Goal: Transaction & Acquisition: Purchase product/service

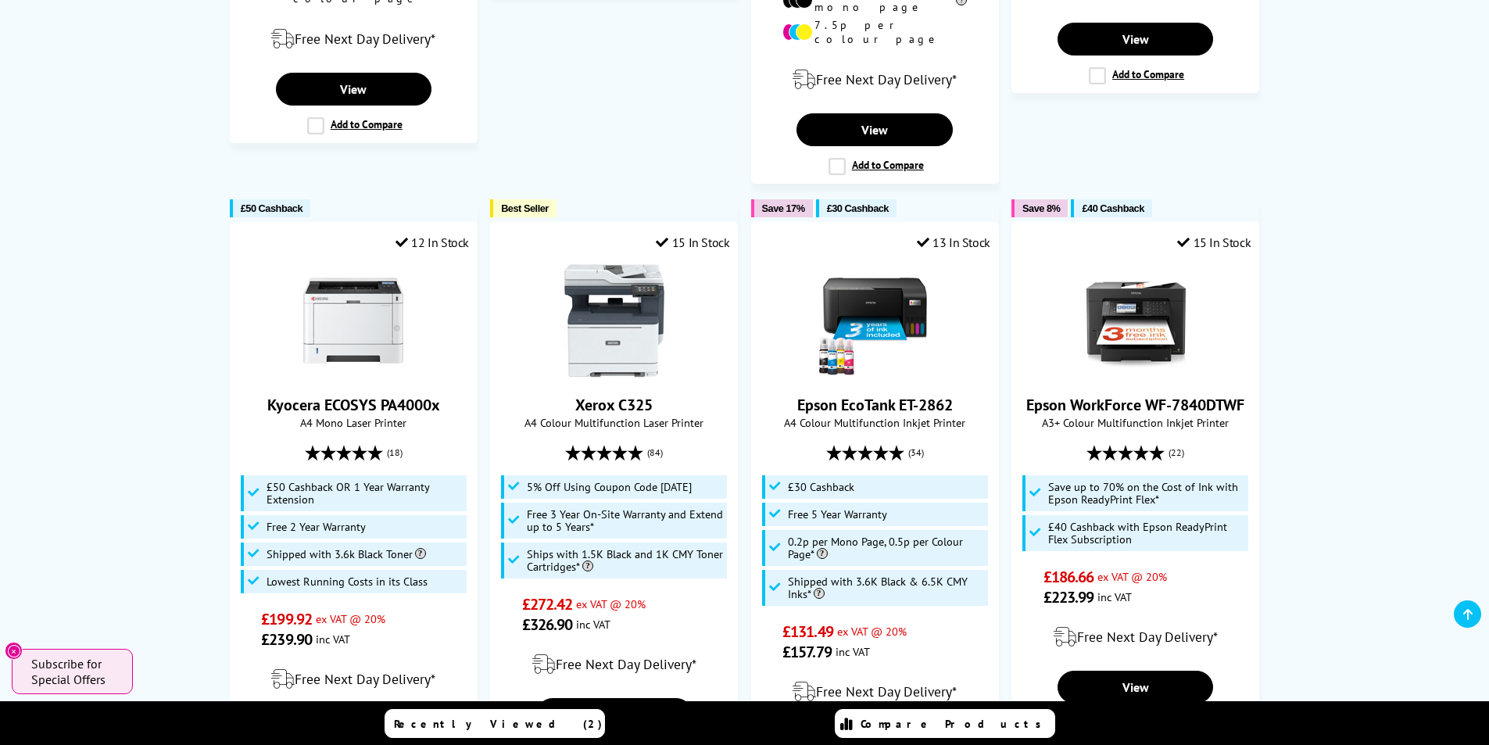
scroll to position [1094, 0]
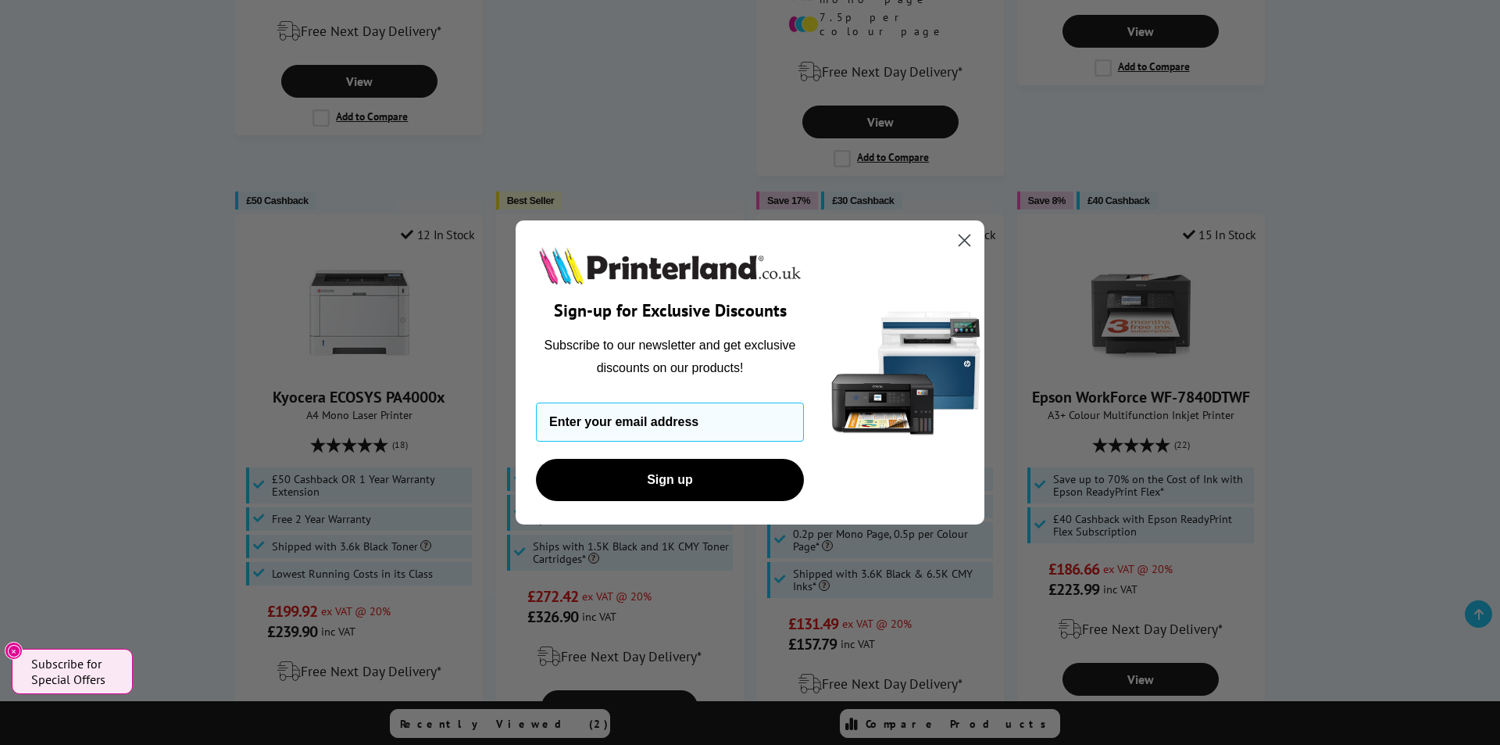
click at [965, 240] on icon "Close dialog" at bounding box center [965, 240] width 11 height 11
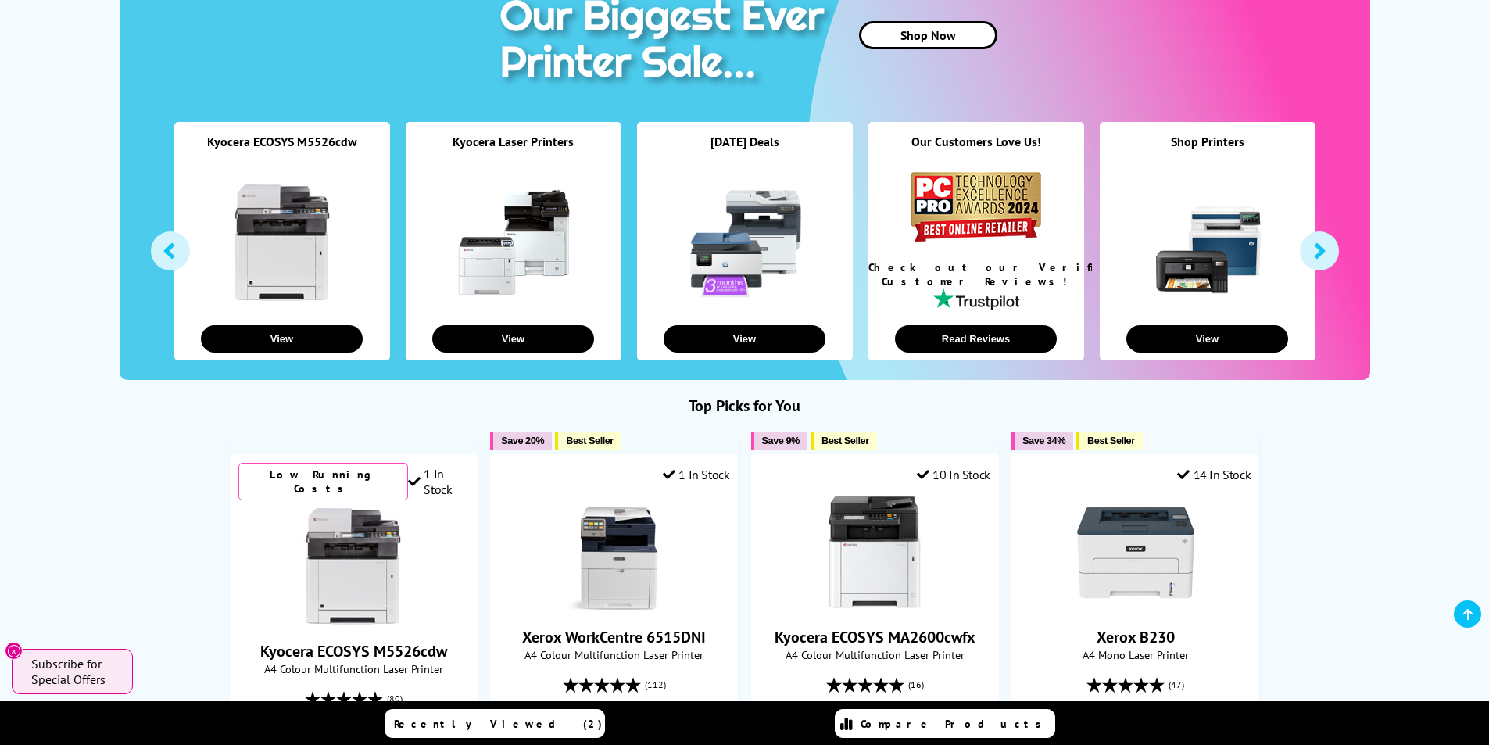
scroll to position [156, 0]
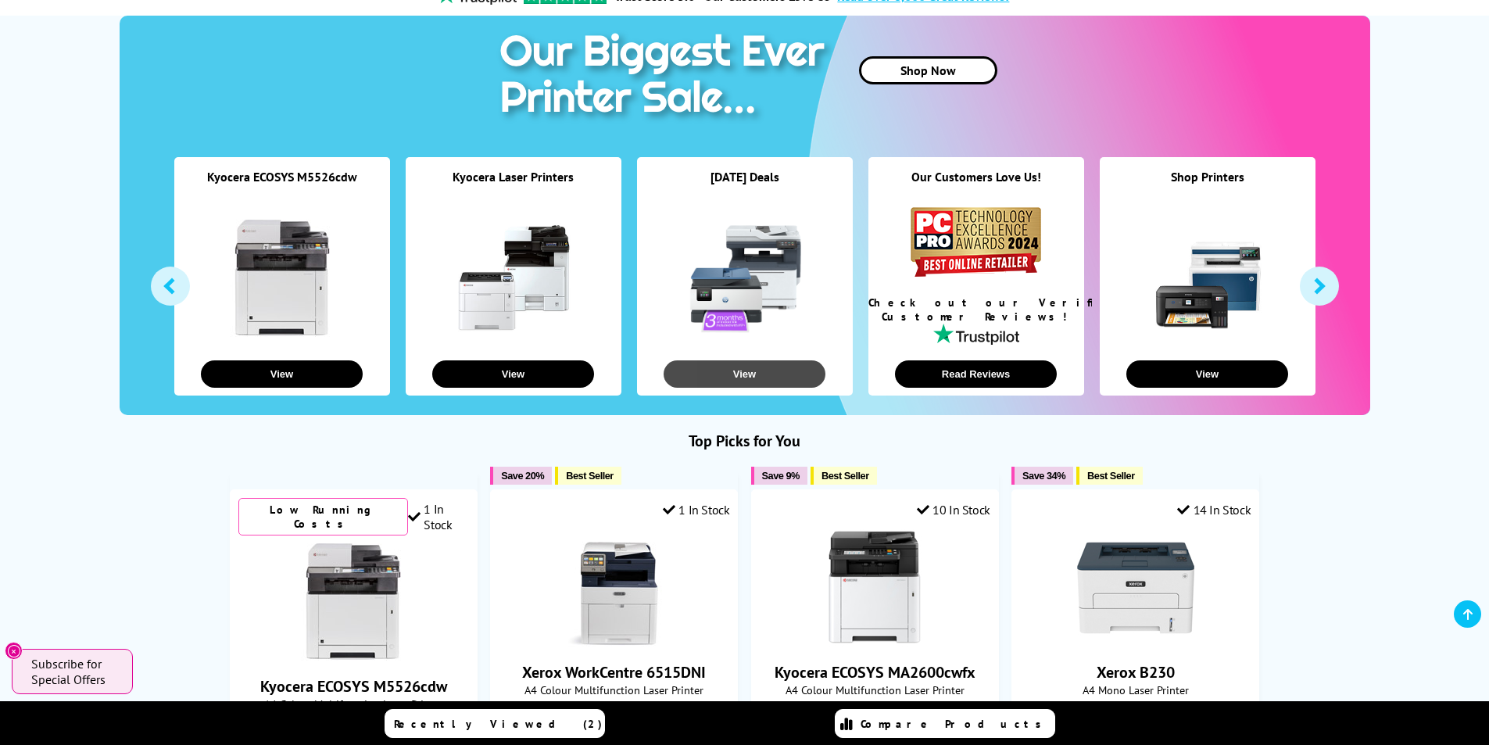
click at [740, 374] on button "View" at bounding box center [744, 373] width 162 height 27
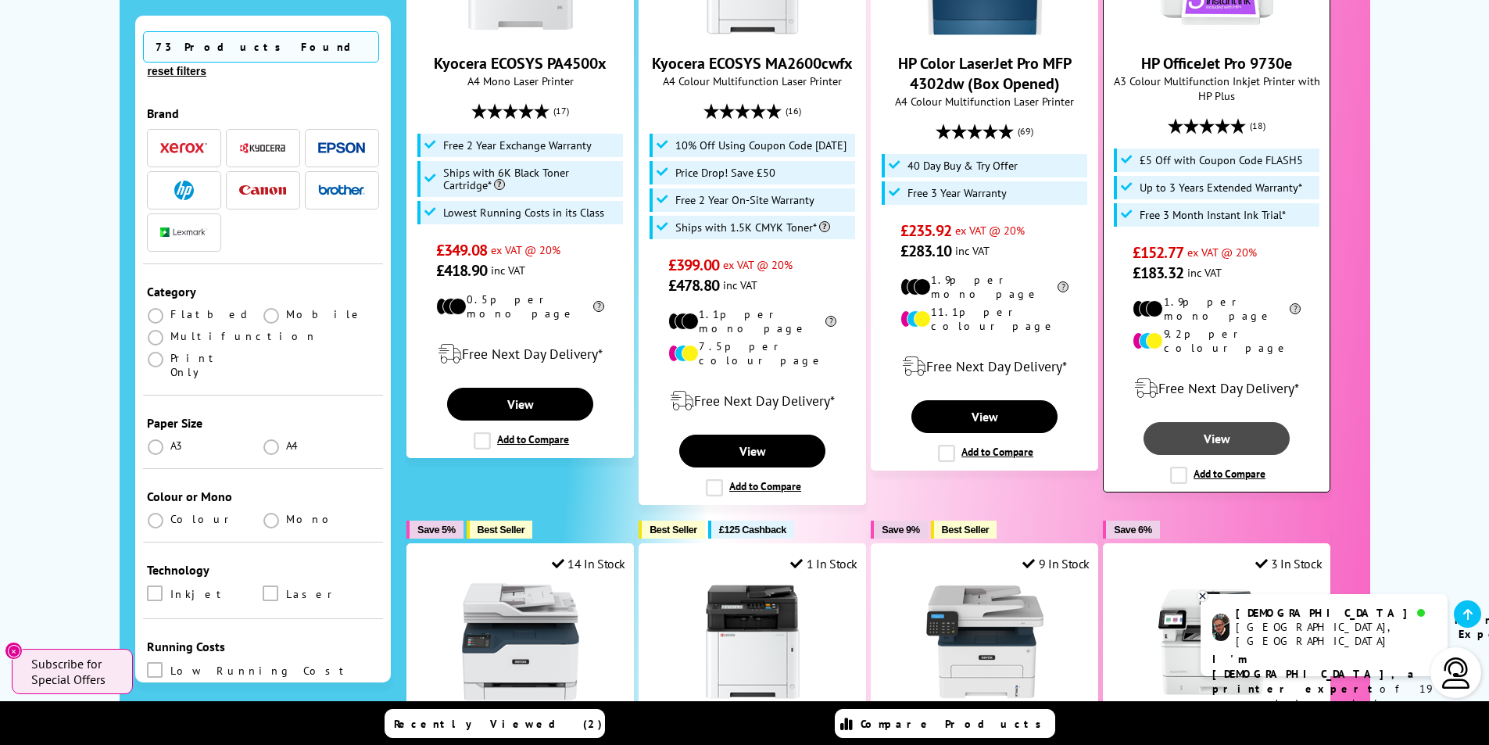
scroll to position [1250, 0]
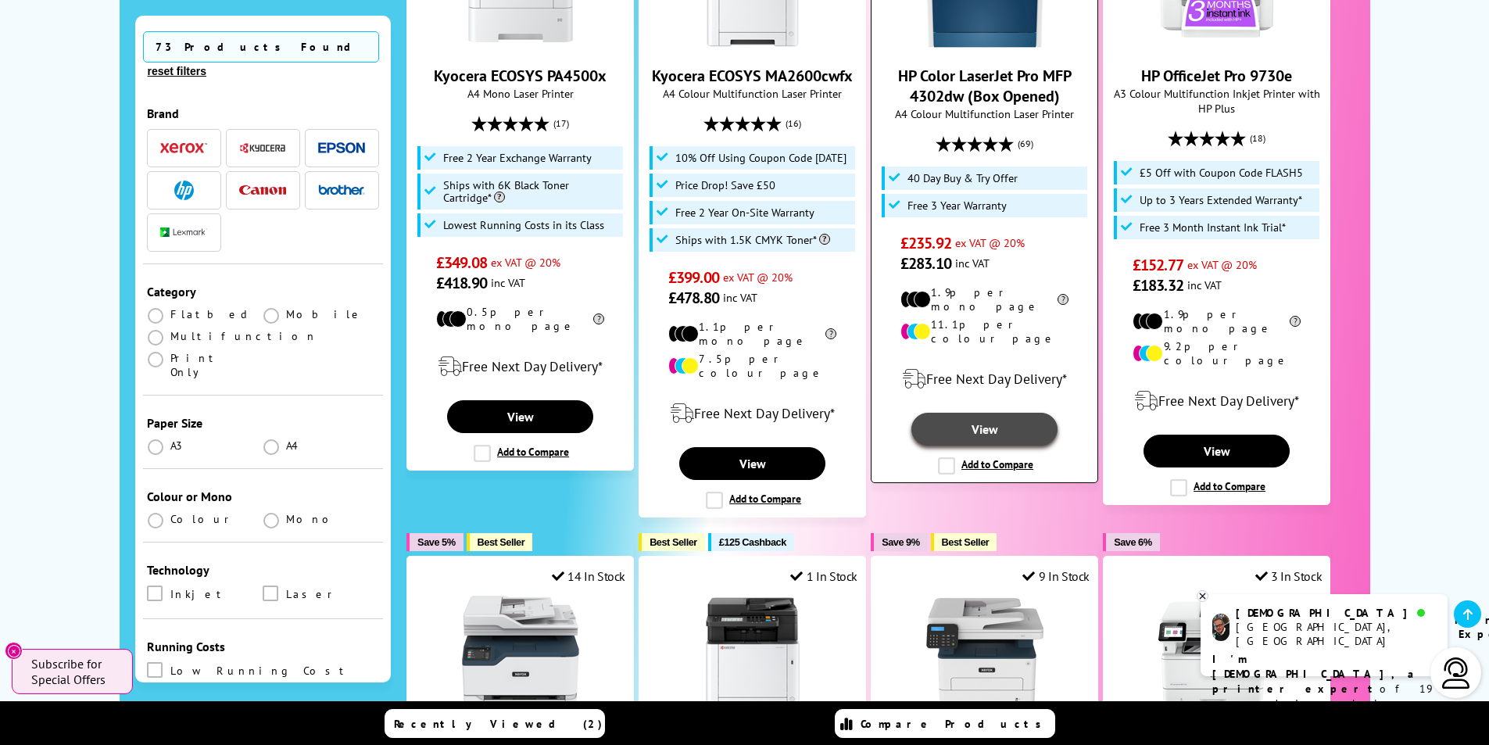
click at [1013, 413] on link "View" at bounding box center [983, 429] width 145 height 33
